Goal: Task Accomplishment & Management: Complete application form

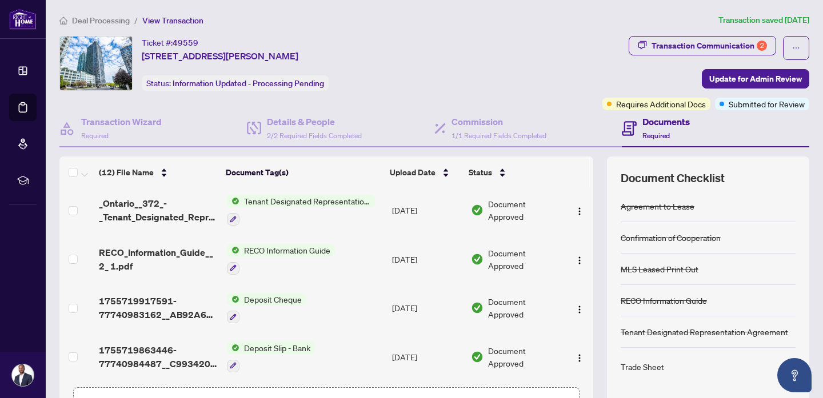
scroll to position [79, 0]
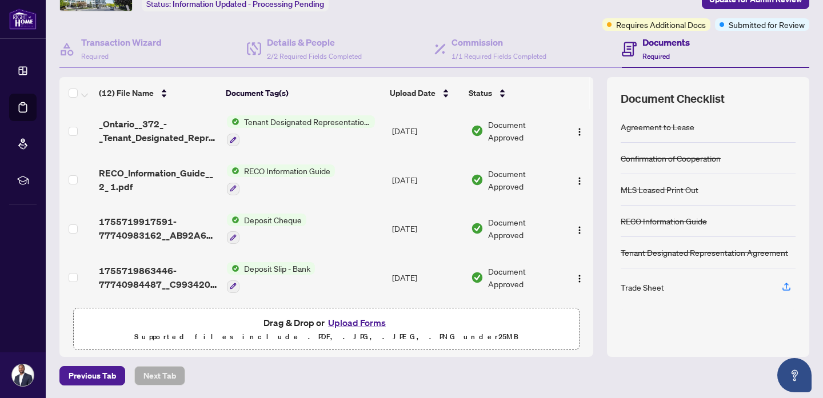
click at [247, 326] on div "Drag & Drop or Upload Forms Supported files include .PDF, .JPG, .JPEG, .PNG und…" at bounding box center [327, 329] width 492 height 29
click at [356, 321] on button "Upload Forms" at bounding box center [357, 322] width 65 height 15
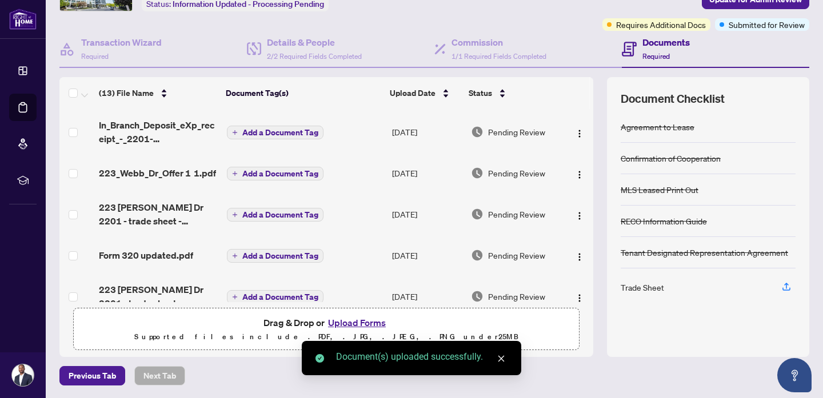
scroll to position [0, 0]
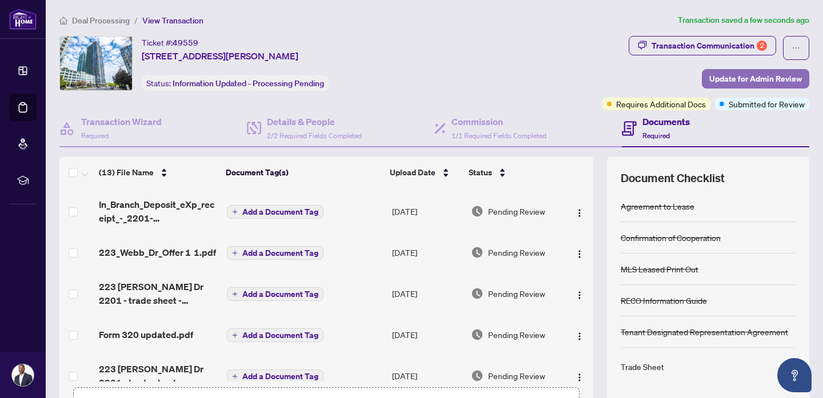
click at [716, 78] on span "Update for Admin Review" at bounding box center [755, 79] width 93 height 18
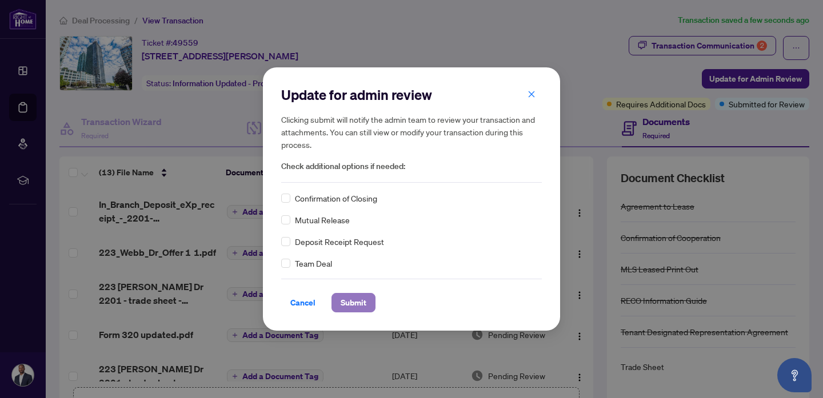
click at [362, 298] on span "Submit" at bounding box center [354, 303] width 26 height 18
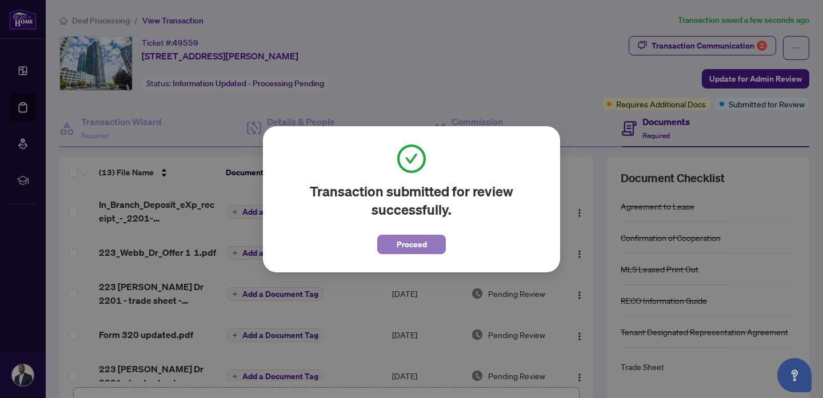
click at [405, 249] on span "Proceed" at bounding box center [412, 244] width 30 height 18
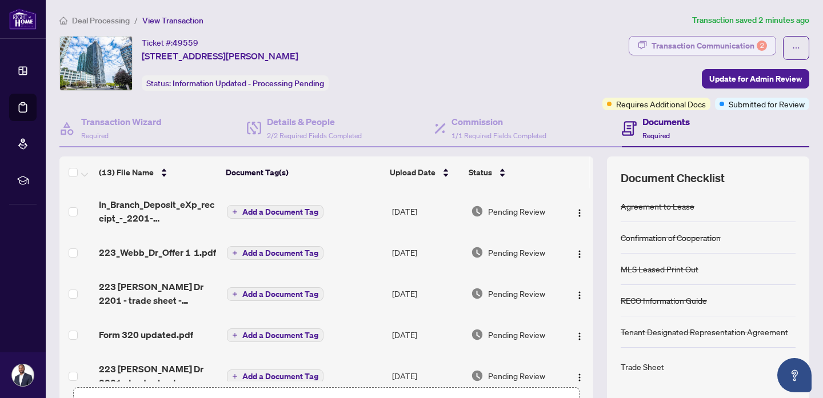
click at [681, 40] on div "Transaction Communication 2" at bounding box center [709, 46] width 115 height 18
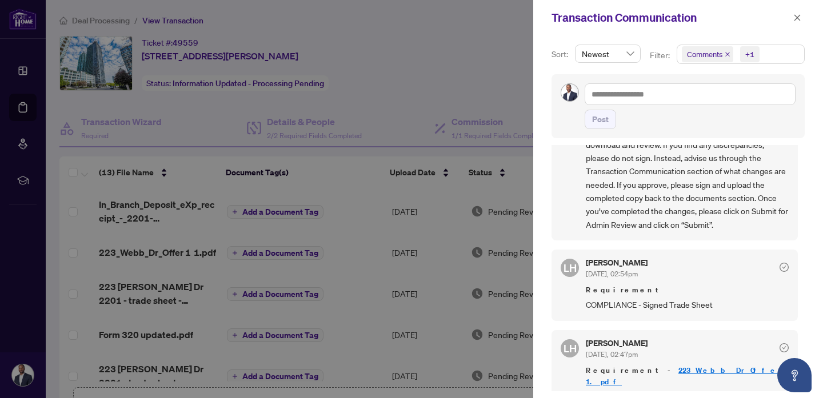
scroll to position [176, 0]
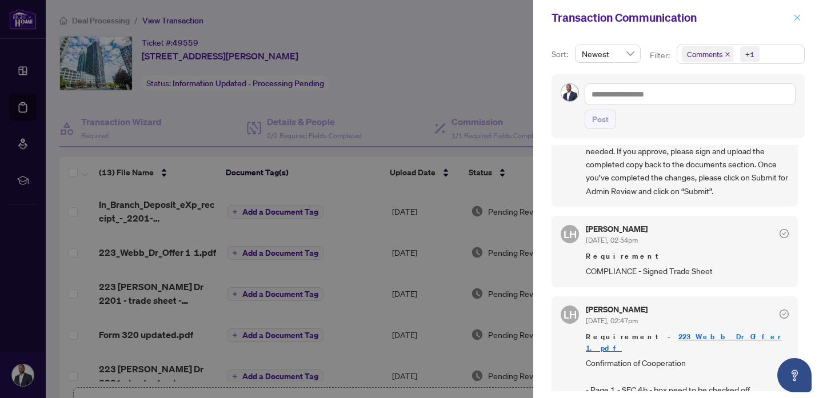
click at [800, 17] on icon "close" at bounding box center [797, 18] width 8 height 8
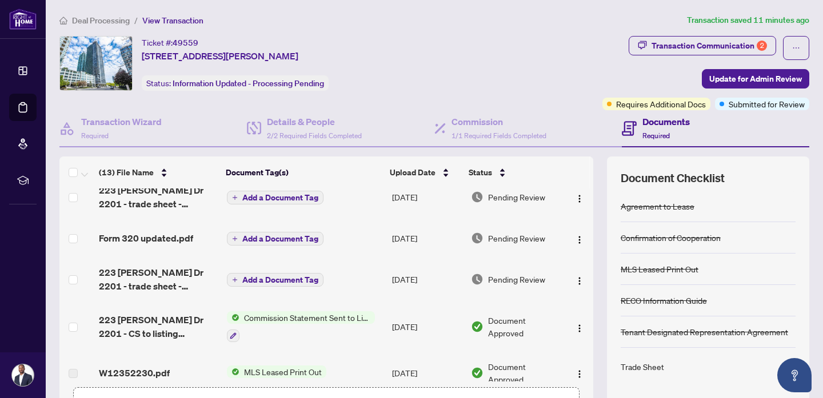
scroll to position [98, 0]
